Goal: Check status

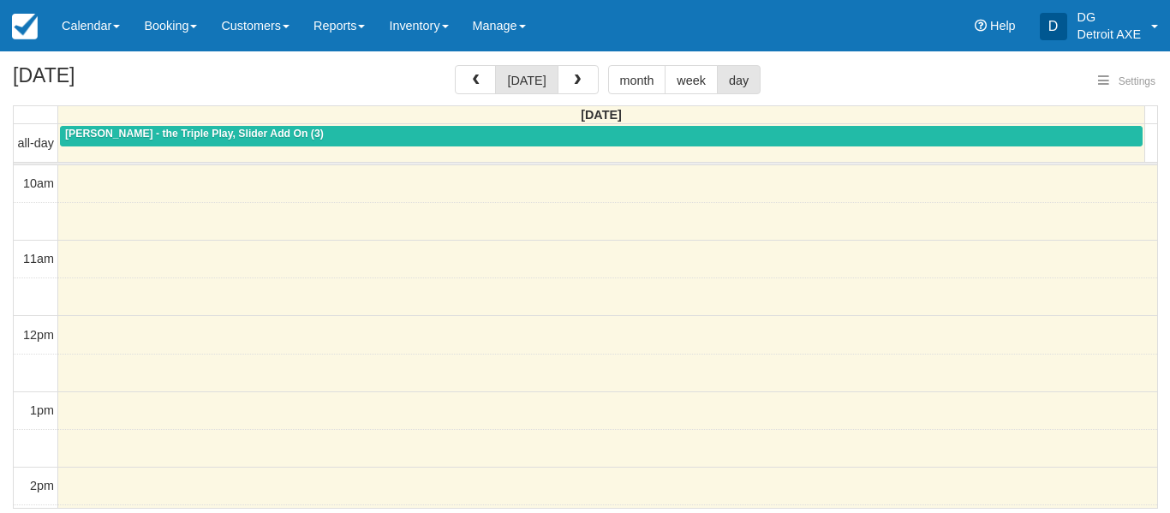
select select
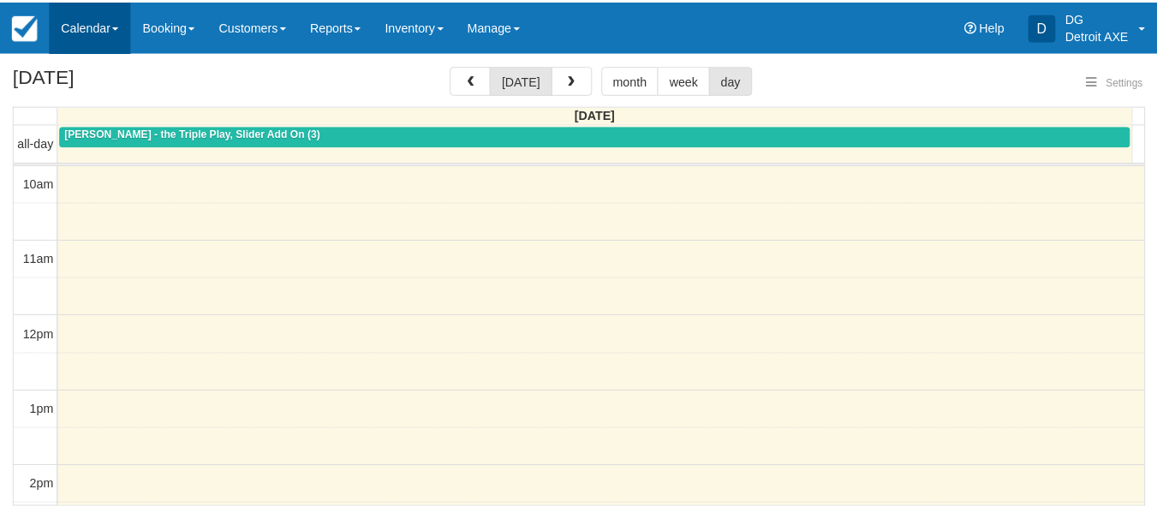
scroll to position [678, 0]
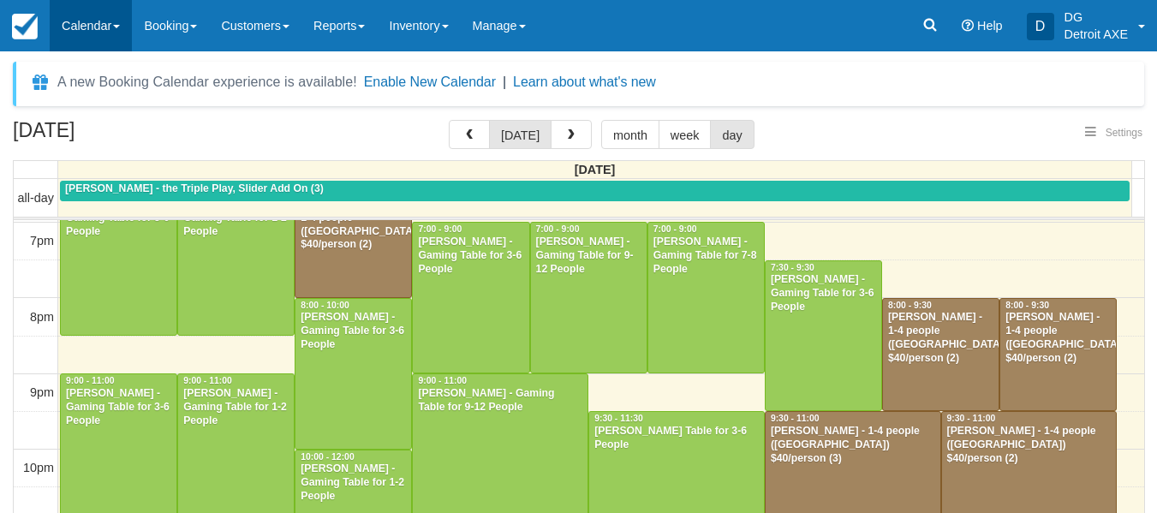
select select
click at [64, 31] on link "Calendar" at bounding box center [91, 25] width 82 height 51
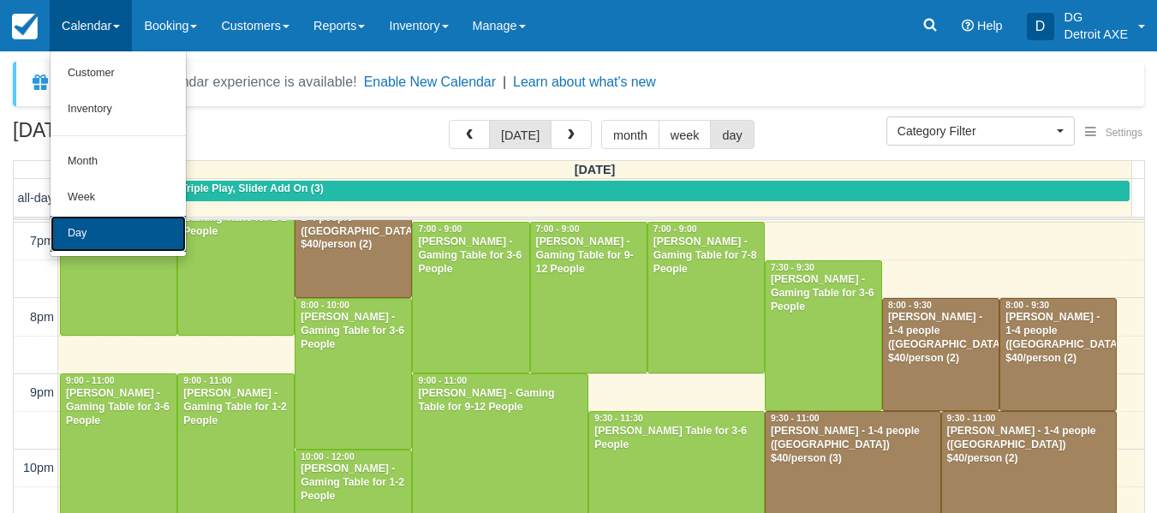
click at [104, 236] on link "Day" at bounding box center [118, 234] width 135 height 36
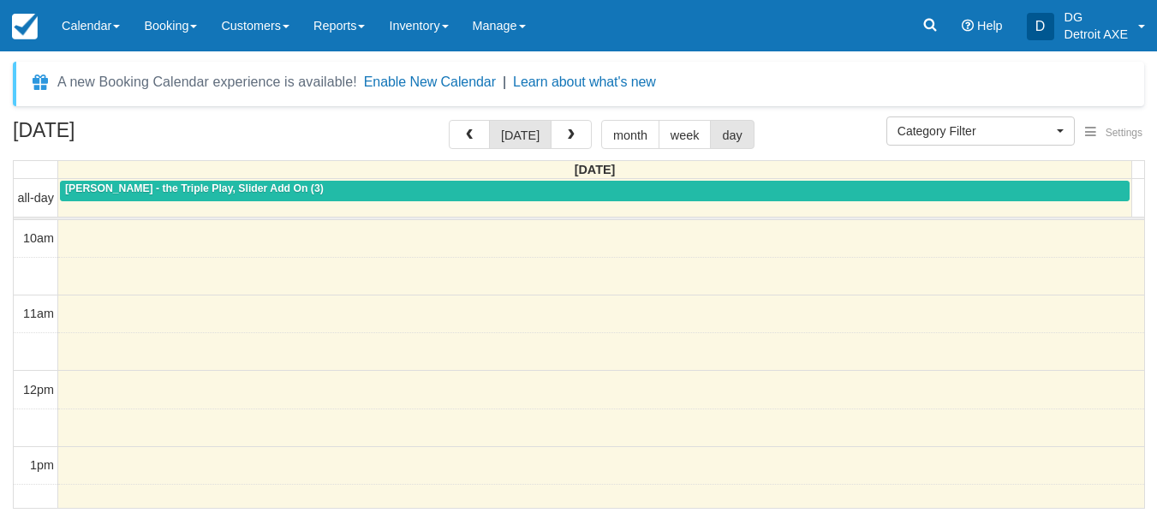
select select
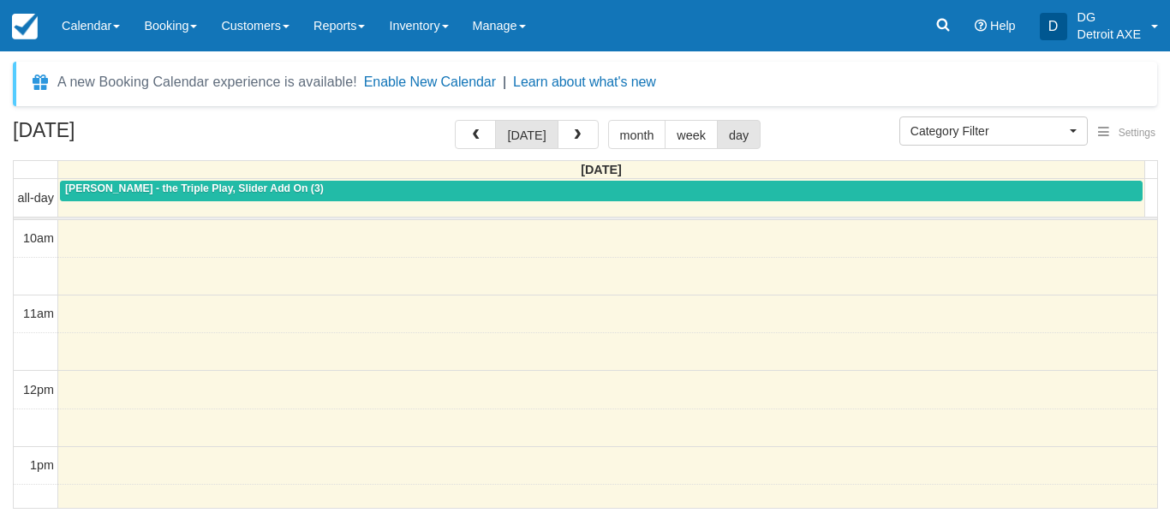
scroll to position [678, 0]
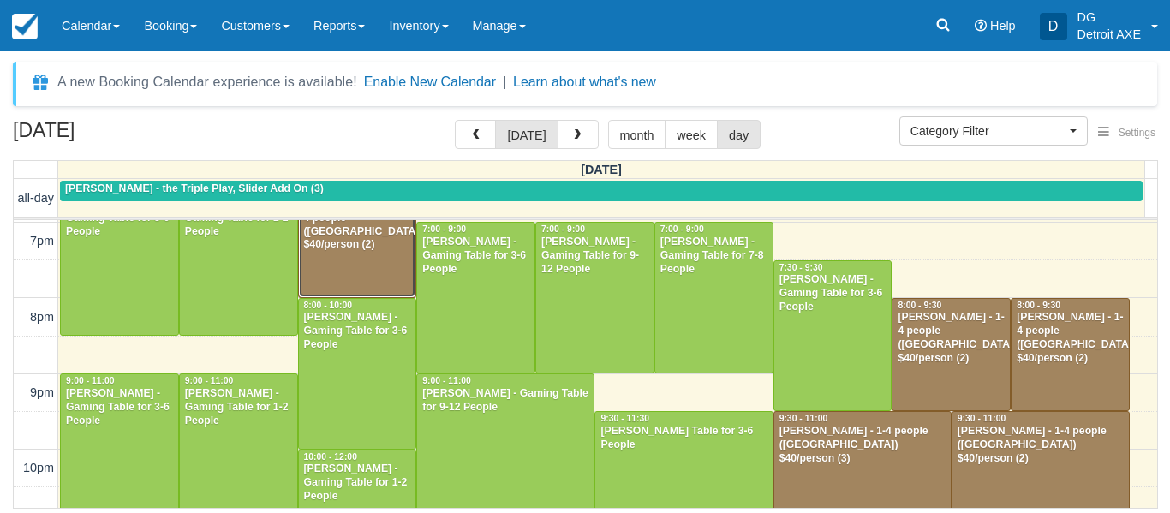
click at [314, 224] on div "Ari Sadler - 1-4 people (Shared Arena) $40/person (2)" at bounding box center [357, 225] width 109 height 55
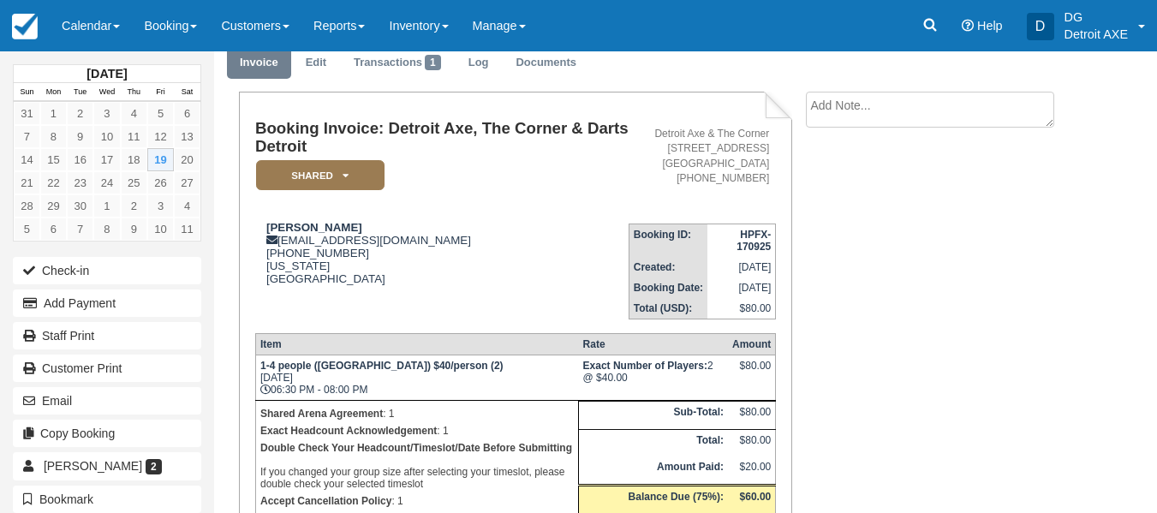
scroll to position [66, 0]
